Goal: Information Seeking & Learning: Learn about a topic

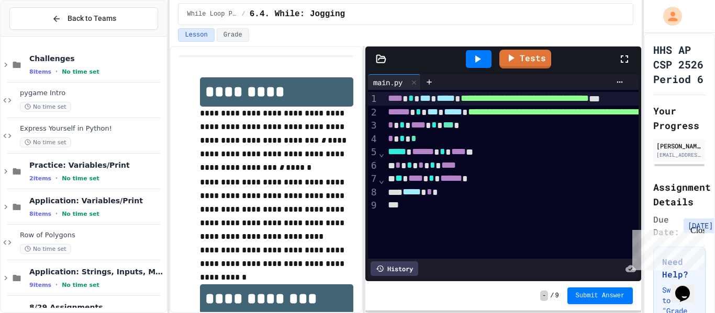
scroll to position [492, 0]
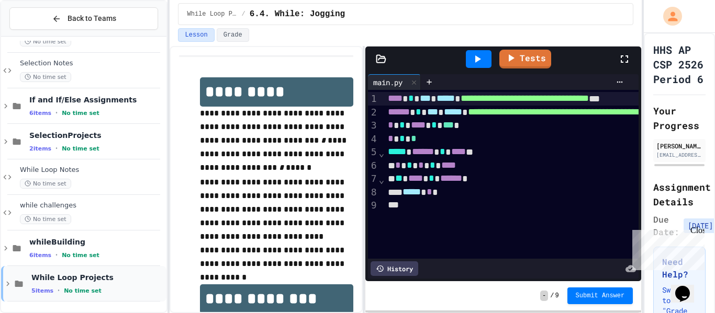
click at [91, 295] on div "While Loop Projects 5 items • No time set" at bounding box center [83, 284] width 165 height 36
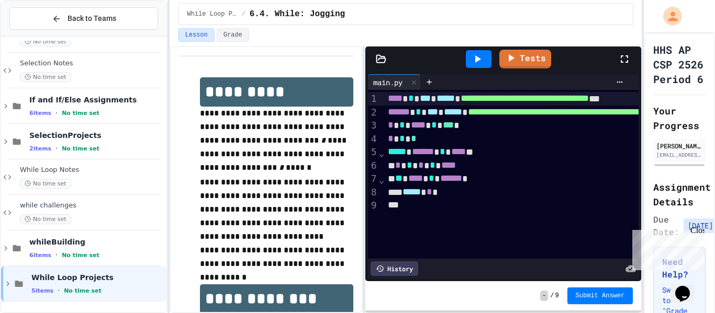
scroll to position [480, 0]
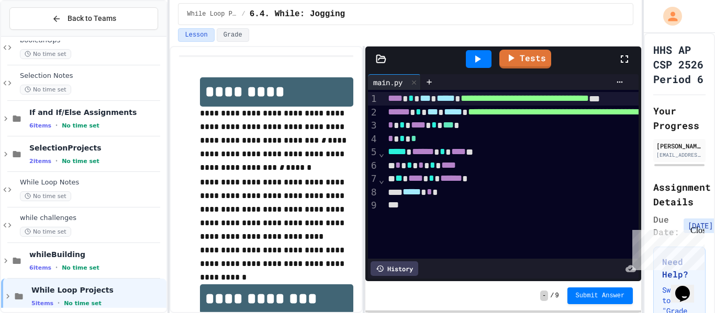
click at [91, 295] on div "While Loop Projects 5 items • No time set" at bounding box center [97, 297] width 133 height 22
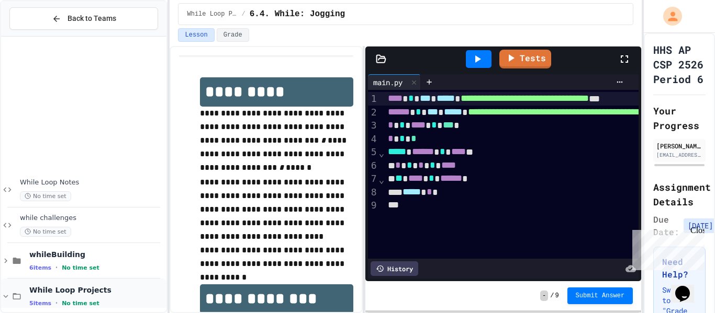
scroll to position [670, 0]
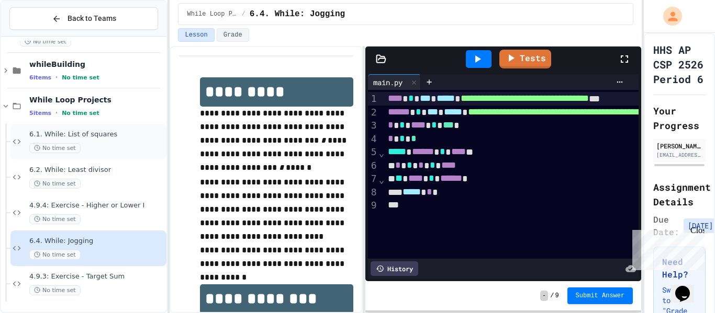
click at [82, 153] on div "6.1. While: List of squares No time set" at bounding box center [88, 142] width 156 height 36
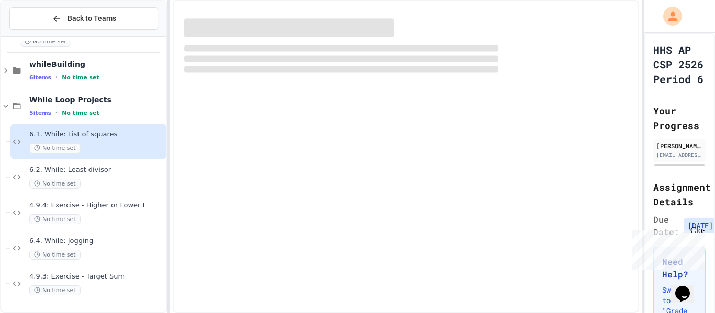
scroll to position [658, 0]
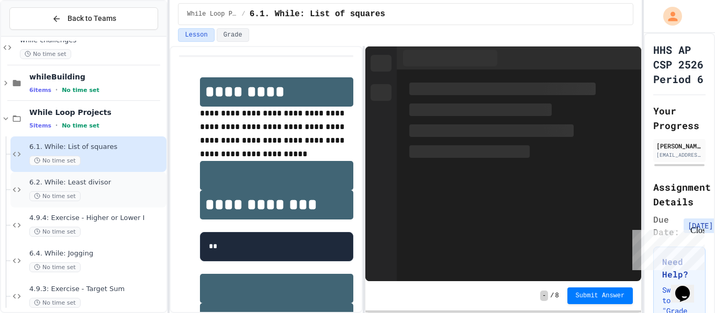
click at [97, 205] on div "6.2. While: Least divisor No time set" at bounding box center [88, 190] width 156 height 36
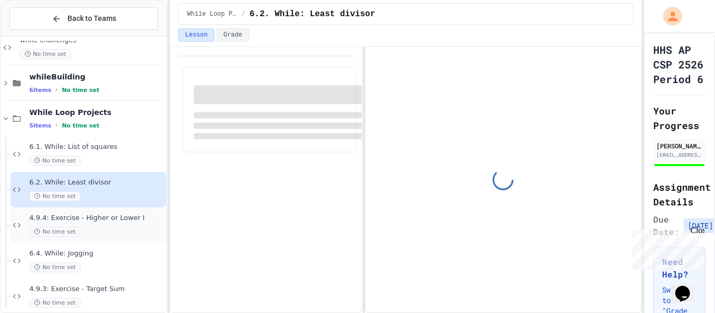
click at [105, 223] on div "4.9.4: Exercise - Higher or Lower I No time set" at bounding box center [96, 225] width 135 height 23
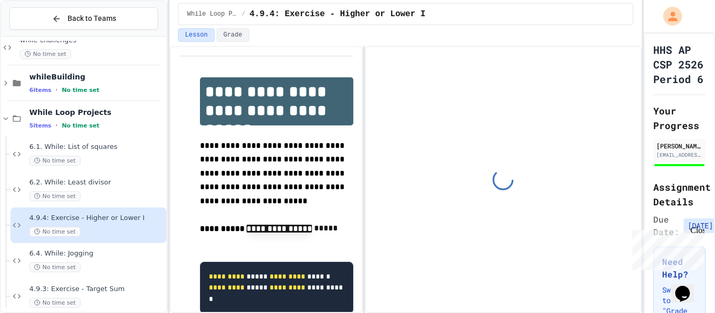
click at [102, 251] on span "6.4. While: Jogging" at bounding box center [96, 254] width 135 height 9
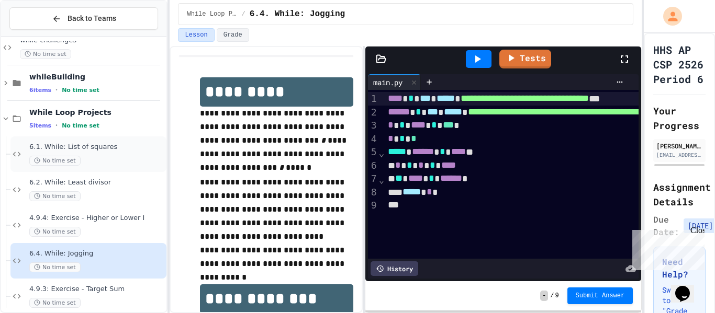
click at [61, 145] on span "6.1. While: List of squares" at bounding box center [96, 147] width 135 height 9
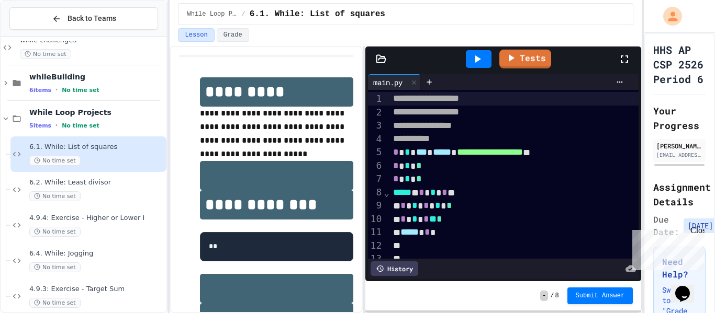
click at [491, 55] on div at bounding box center [479, 59] width 26 height 18
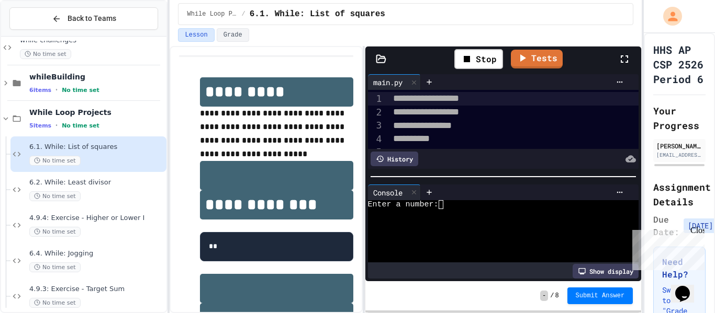
click at [482, 220] on div at bounding box center [497, 222] width 259 height 9
